Goal: Find specific page/section: Find specific page/section

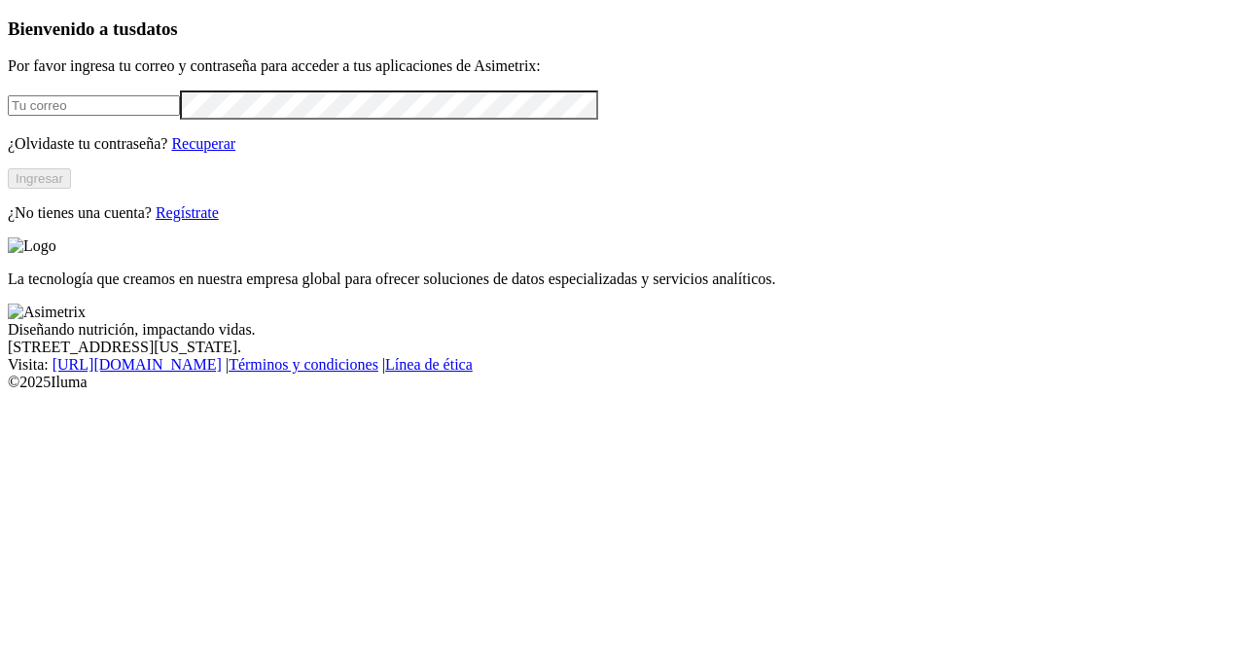
type input "[PERSON_NAME][EMAIL_ADDRESS][DOMAIN_NAME]"
click at [71, 189] on button "Ingresar" at bounding box center [39, 178] width 63 height 20
